Goal: Information Seeking & Learning: Learn about a topic

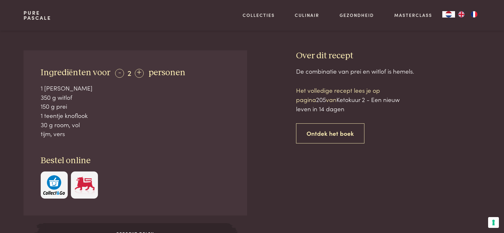
scroll to position [262, 0]
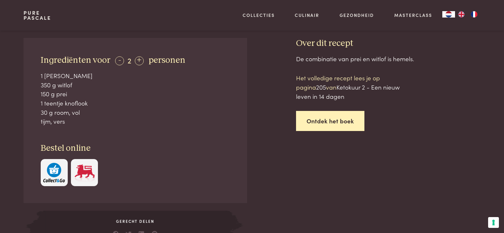
click at [330, 121] on link "Ontdek het boek" at bounding box center [330, 121] width 68 height 20
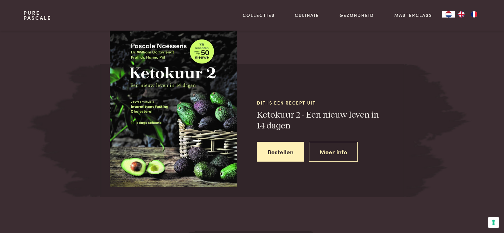
scroll to position [576, 0]
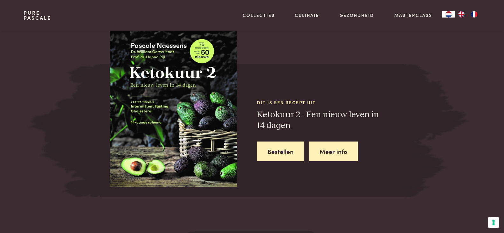
click at [322, 151] on link "Meer info" at bounding box center [333, 151] width 49 height 20
